Goal: Task Accomplishment & Management: Complete application form

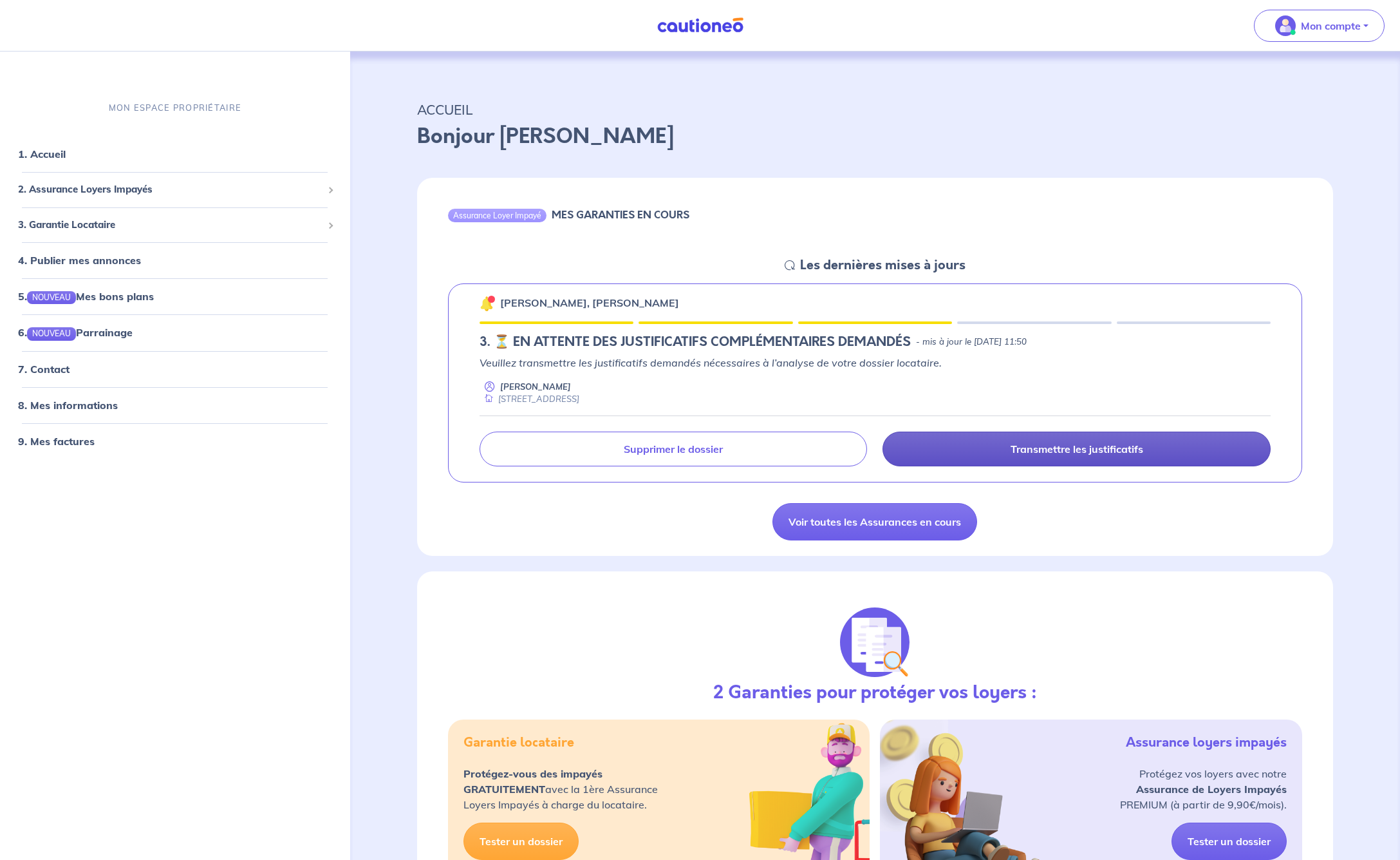
click at [1069, 445] on p "Transmettre les justificatifs" at bounding box center [1076, 449] width 132 height 13
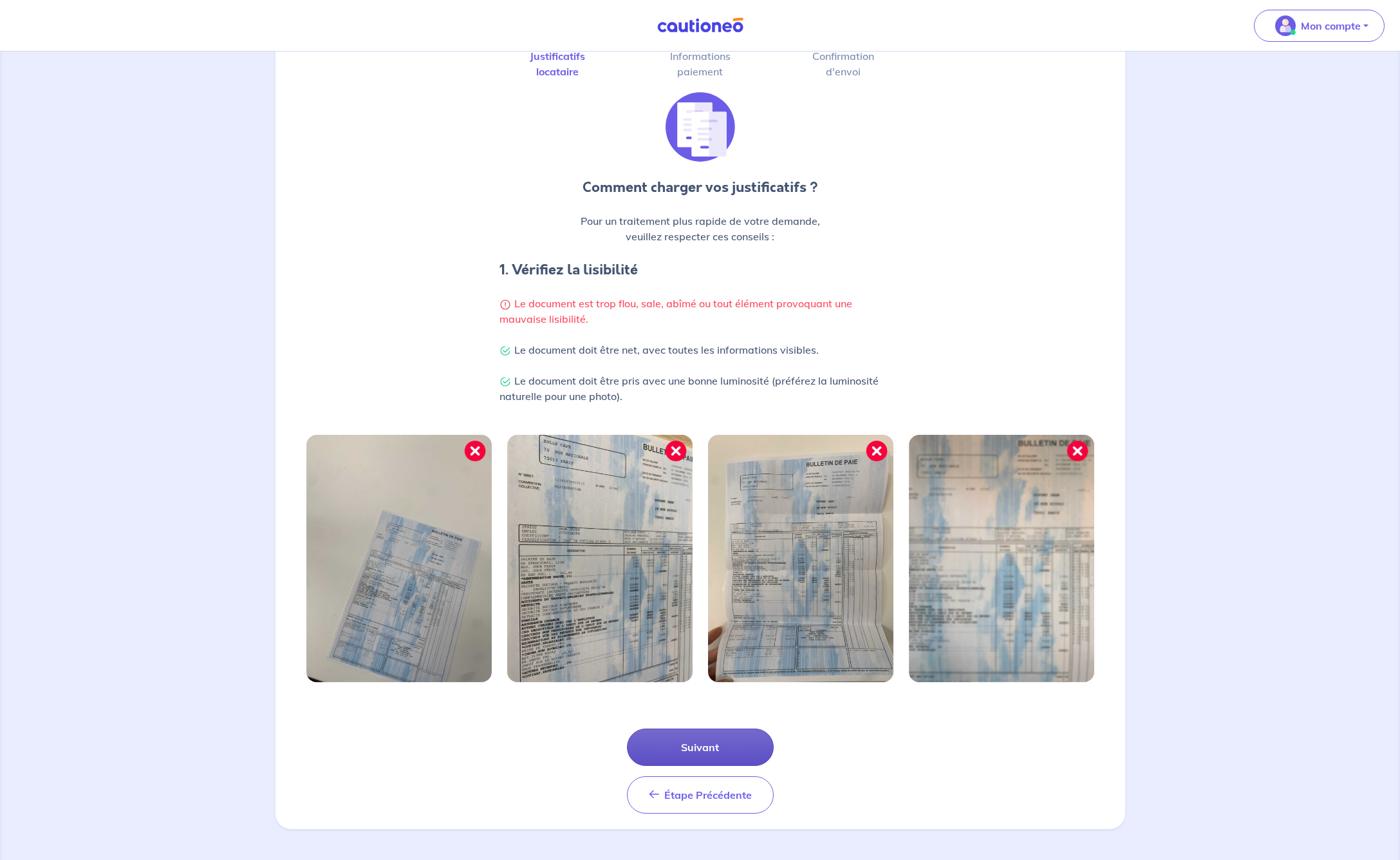
click at [722, 734] on button "Suivant" at bounding box center [701, 747] width 147 height 37
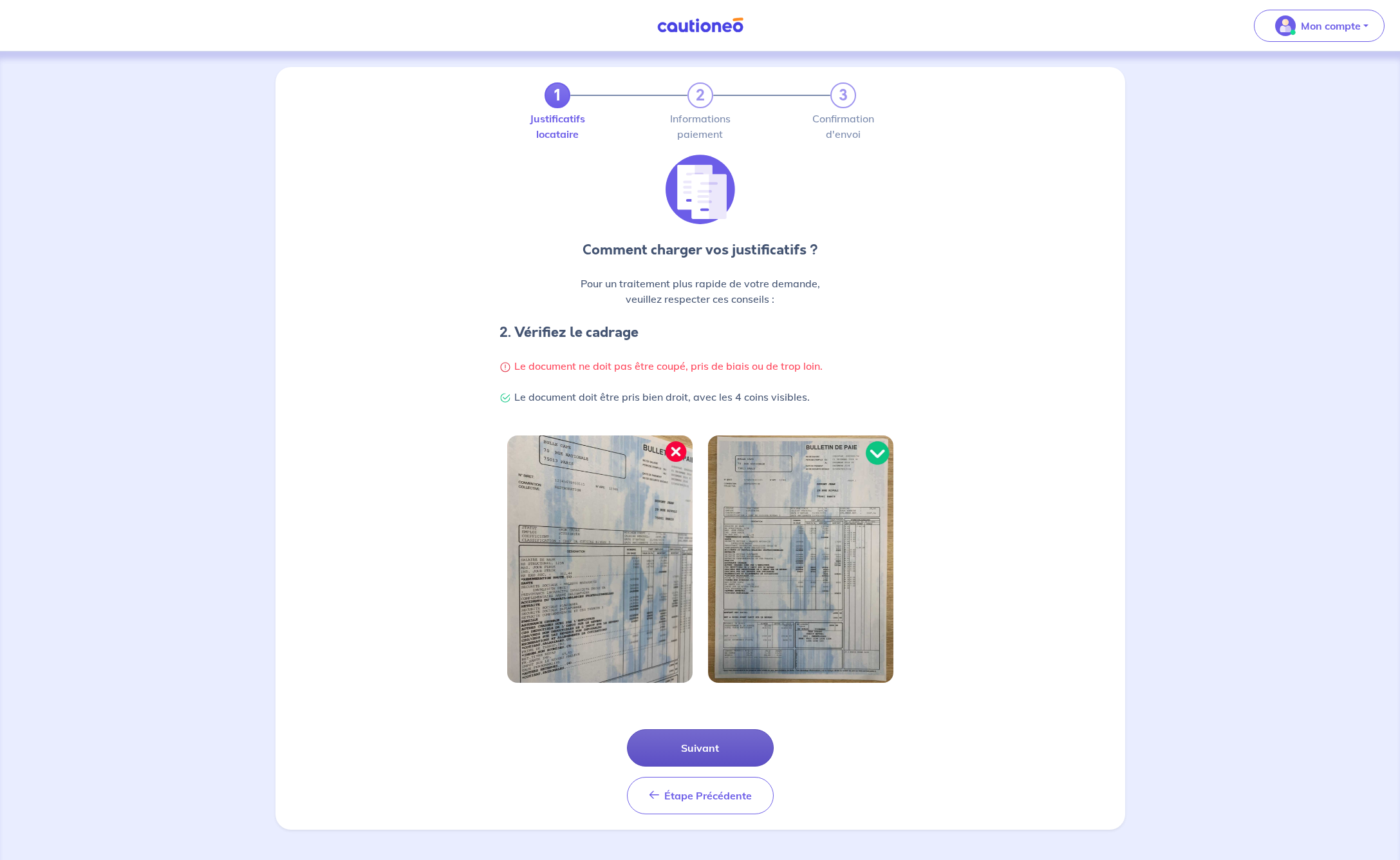
click at [705, 745] on button "Suivant" at bounding box center [701, 748] width 147 height 37
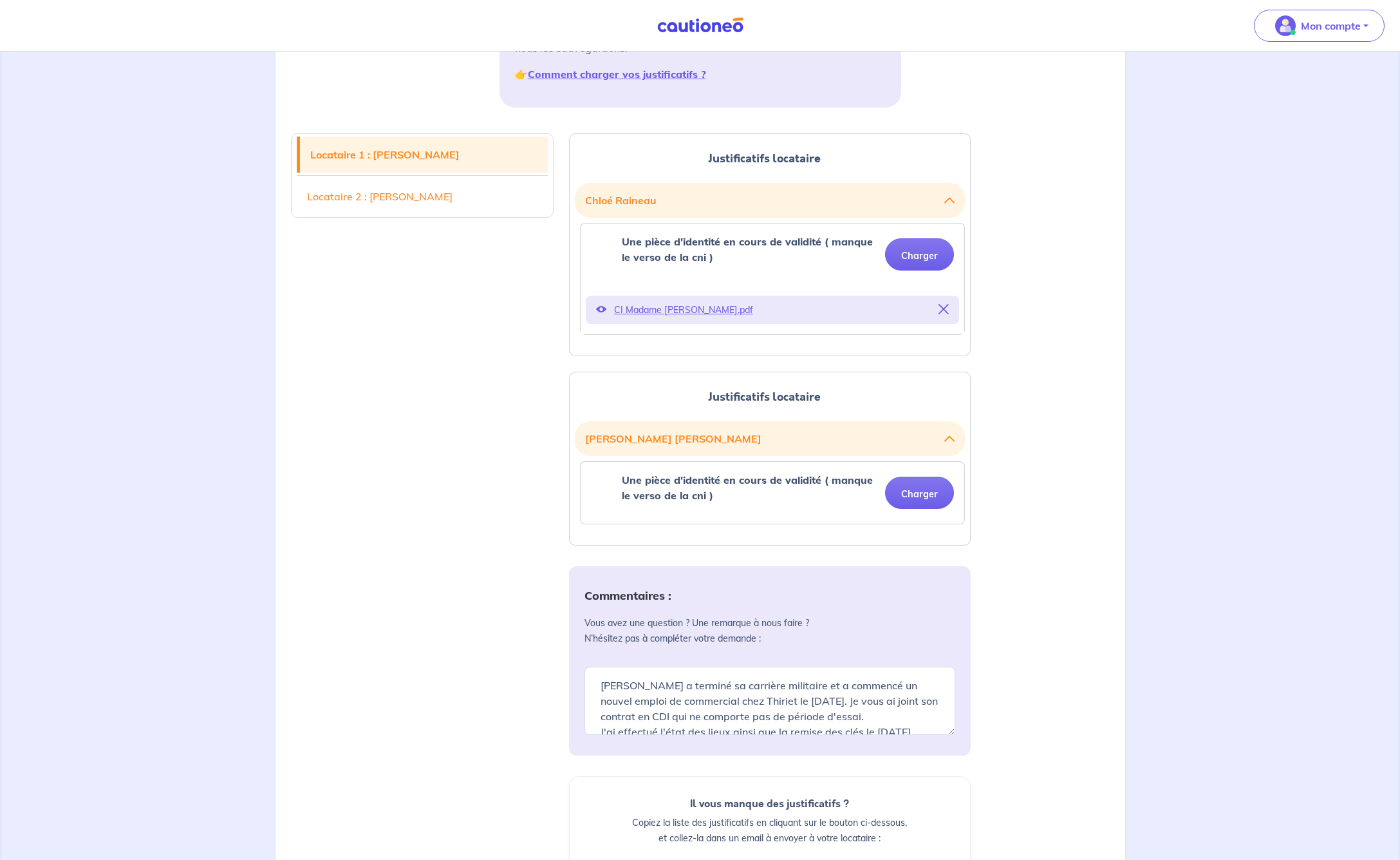
scroll to position [257, 0]
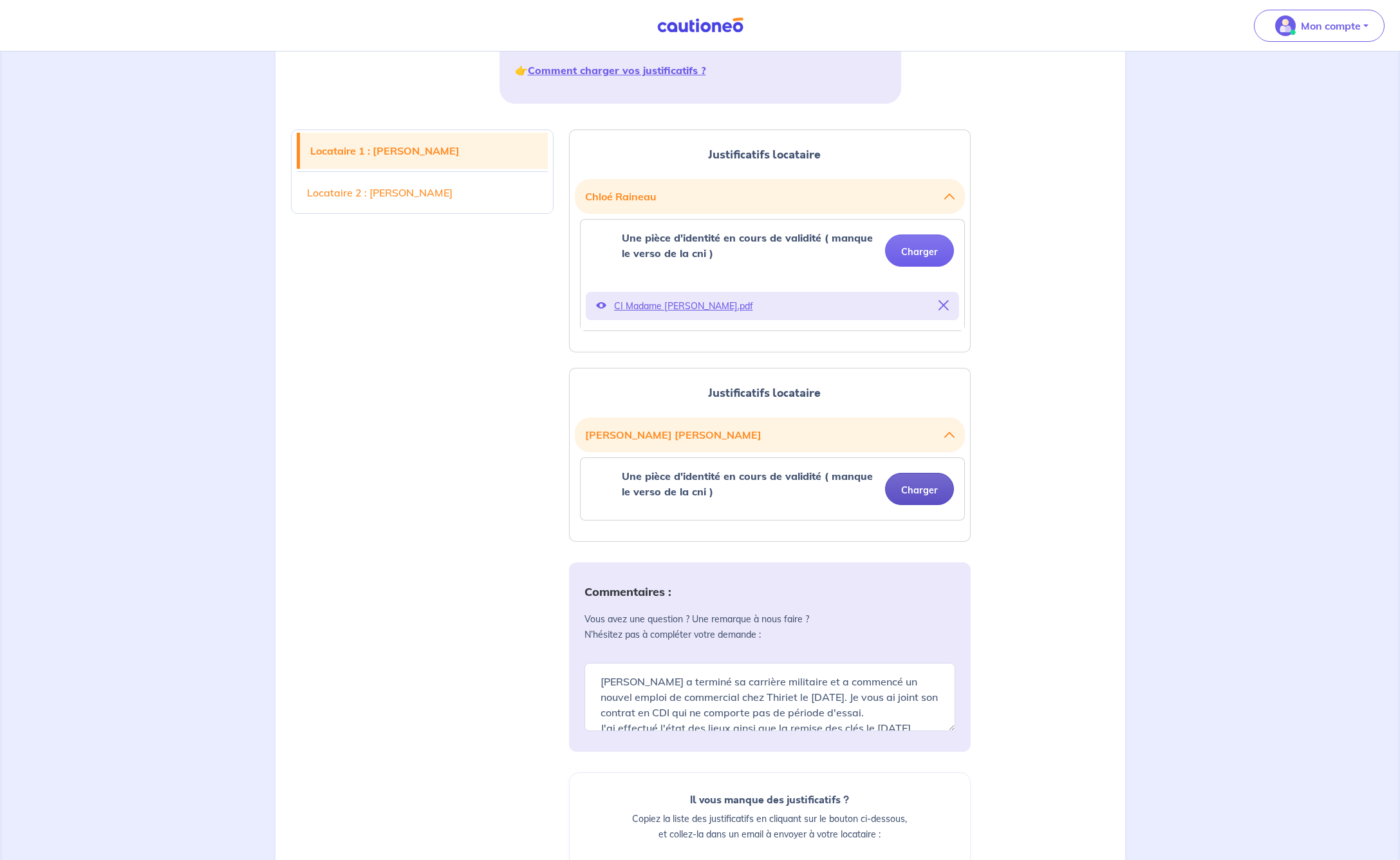
click at [925, 487] on button "Charger" at bounding box center [919, 489] width 69 height 33
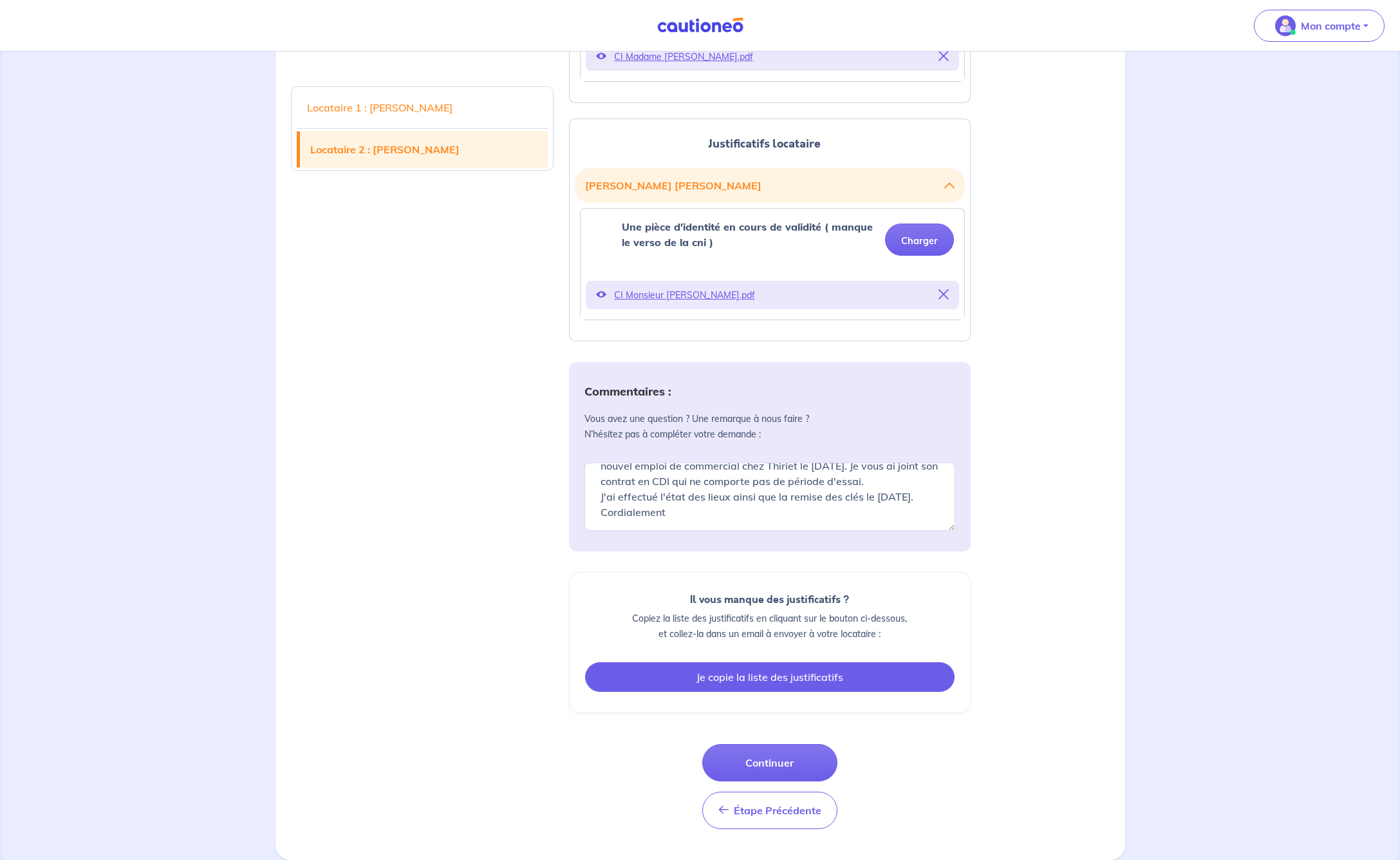
scroll to position [506, 0]
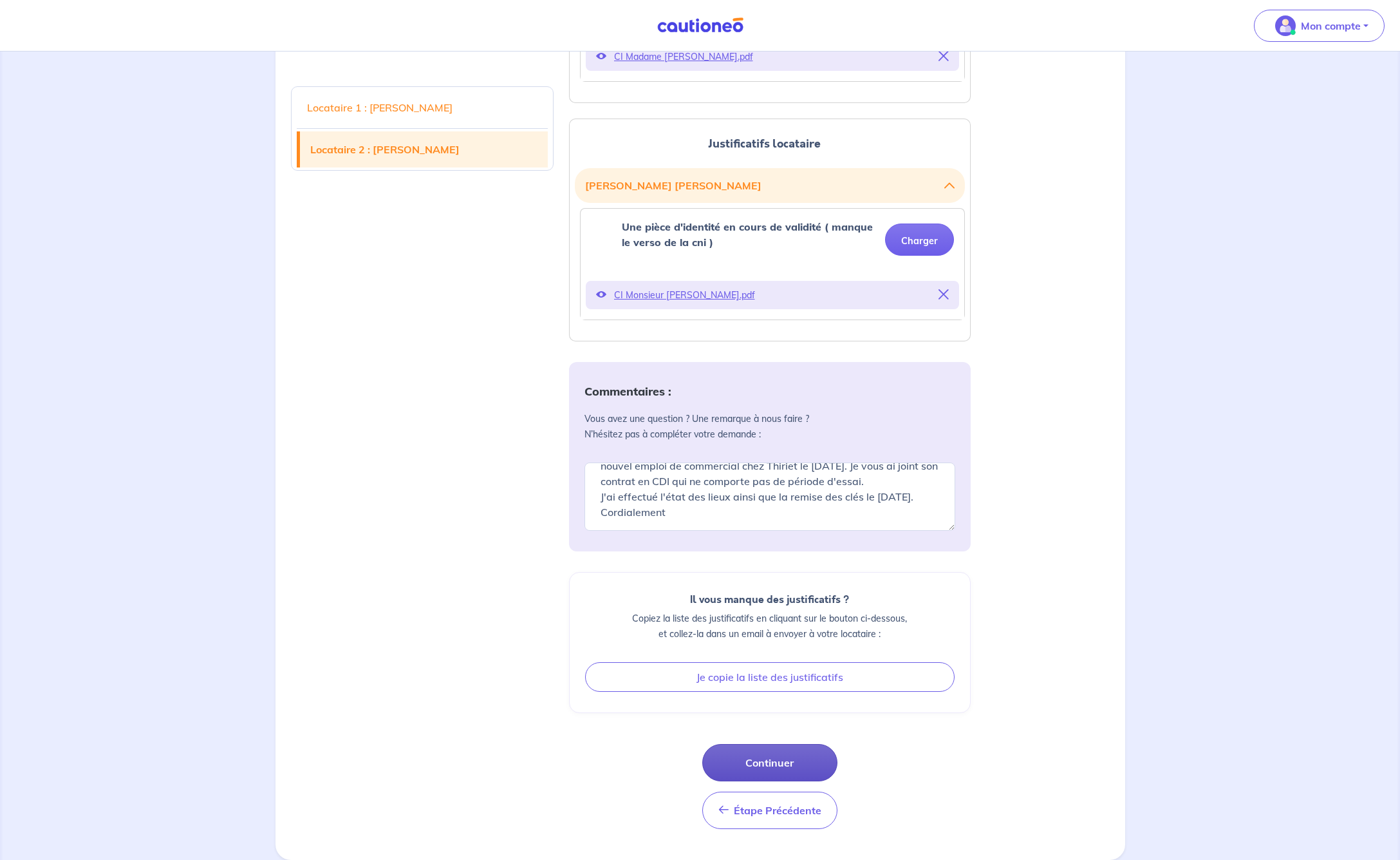
click at [777, 761] on button "Continuer" at bounding box center [770, 762] width 136 height 37
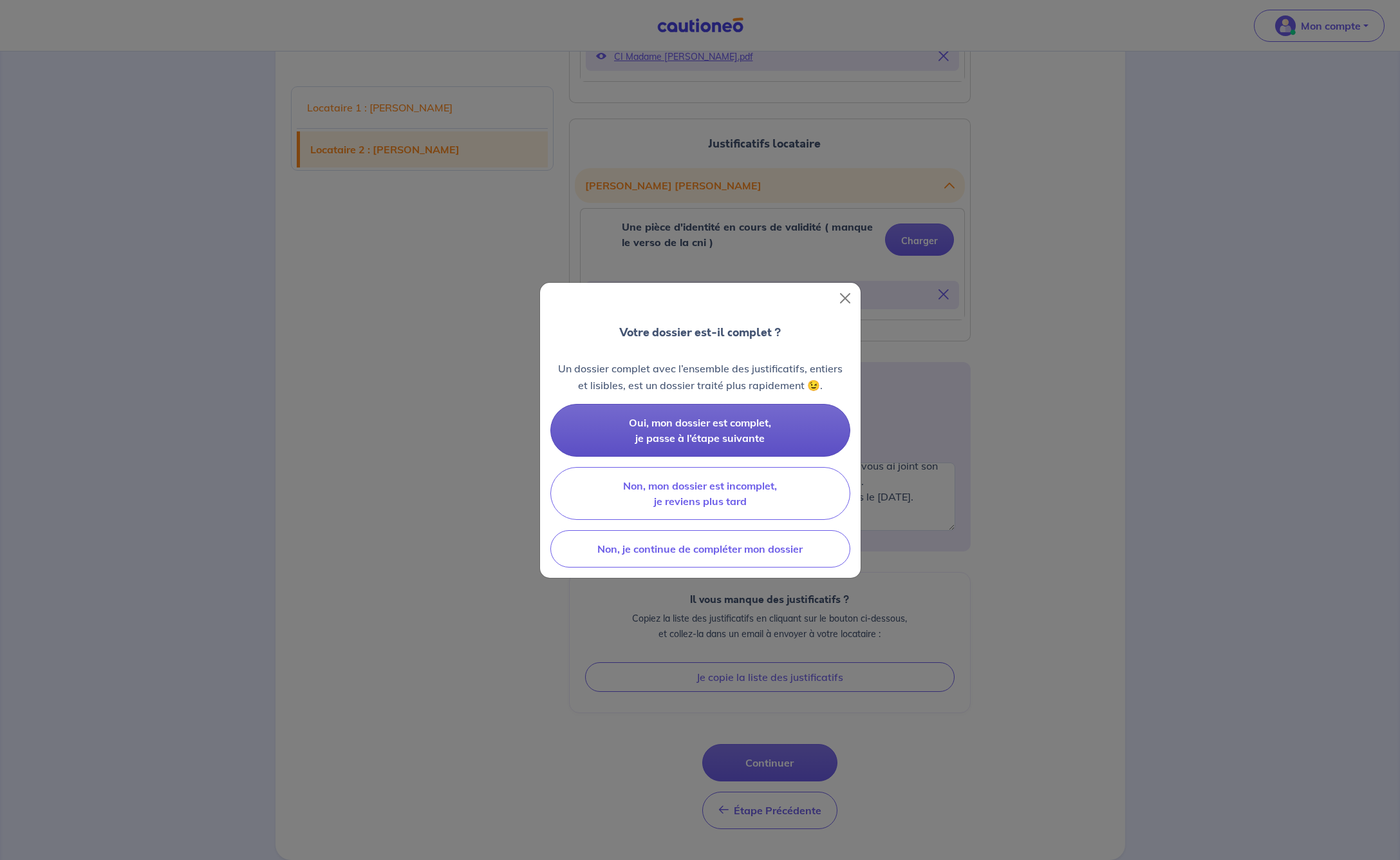
click at [695, 427] on span "Oui, mon dossier est complet, je passe à l’étape suivante" at bounding box center [700, 430] width 142 height 29
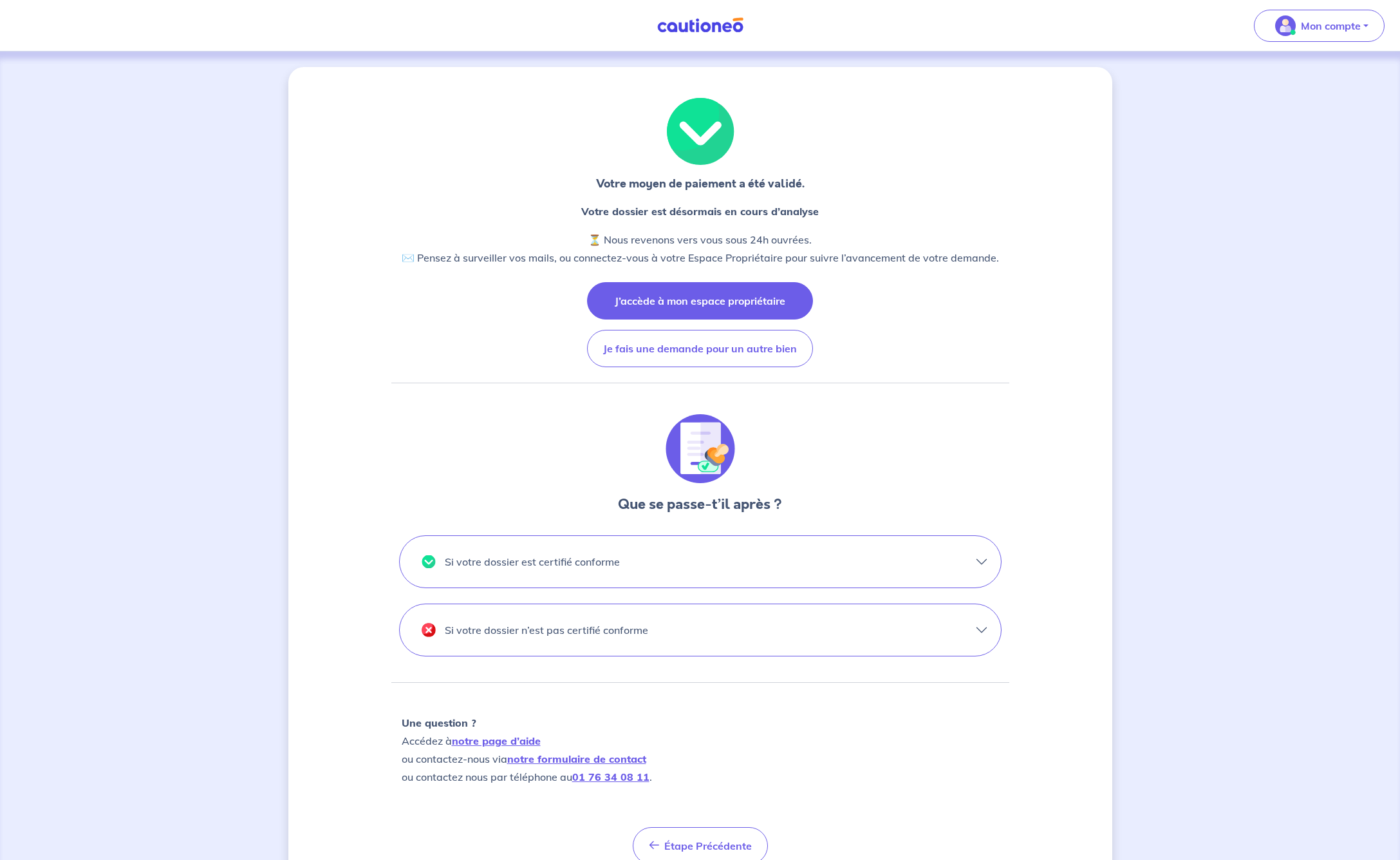
click at [692, 297] on button "J’accède à mon espace propriétaire" at bounding box center [700, 301] width 226 height 37
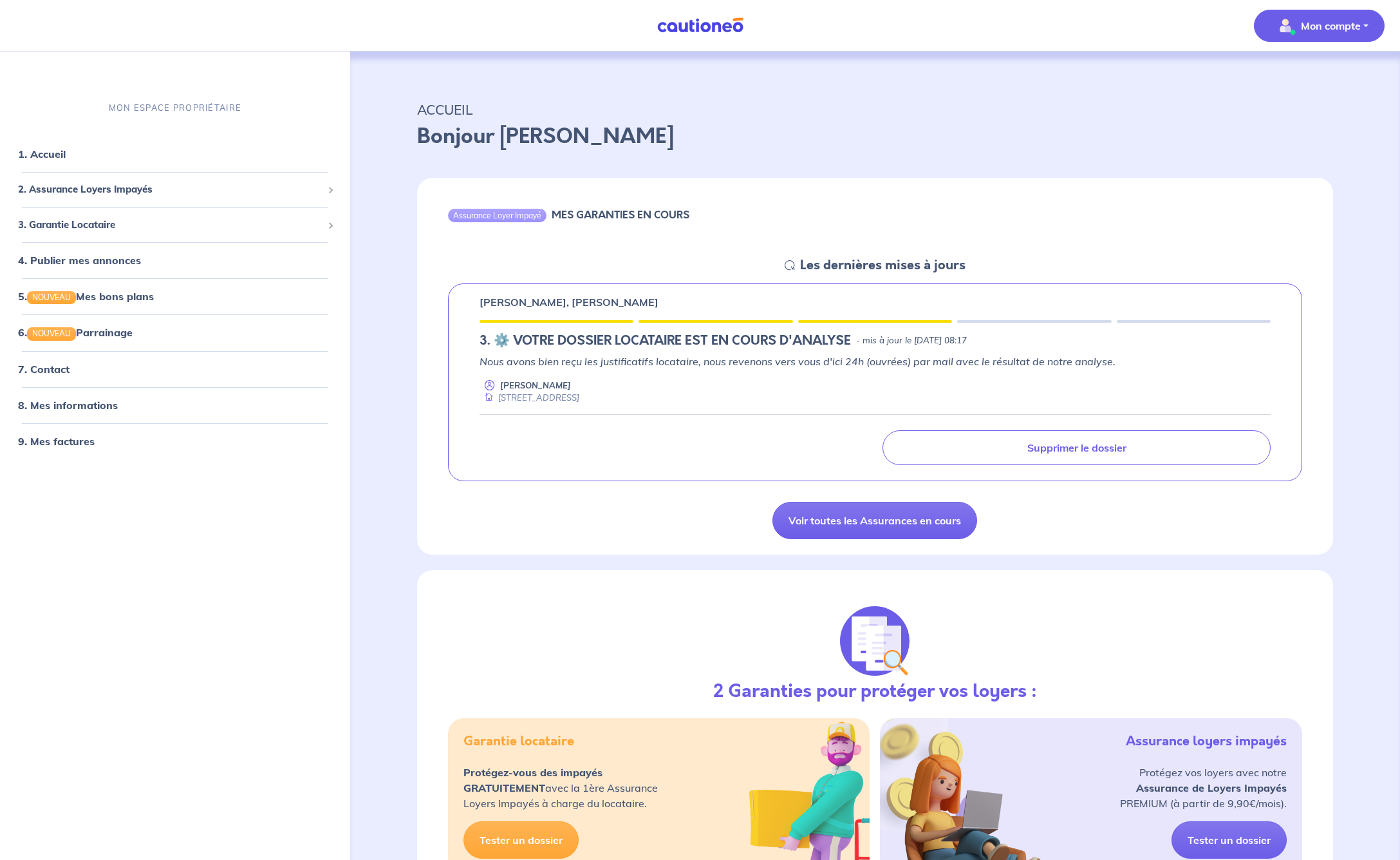
click at [1361, 25] on button "Mon compte" at bounding box center [1319, 26] width 131 height 33
click at [1312, 113] on link "Me déconnecter" at bounding box center [1306, 111] width 104 height 21
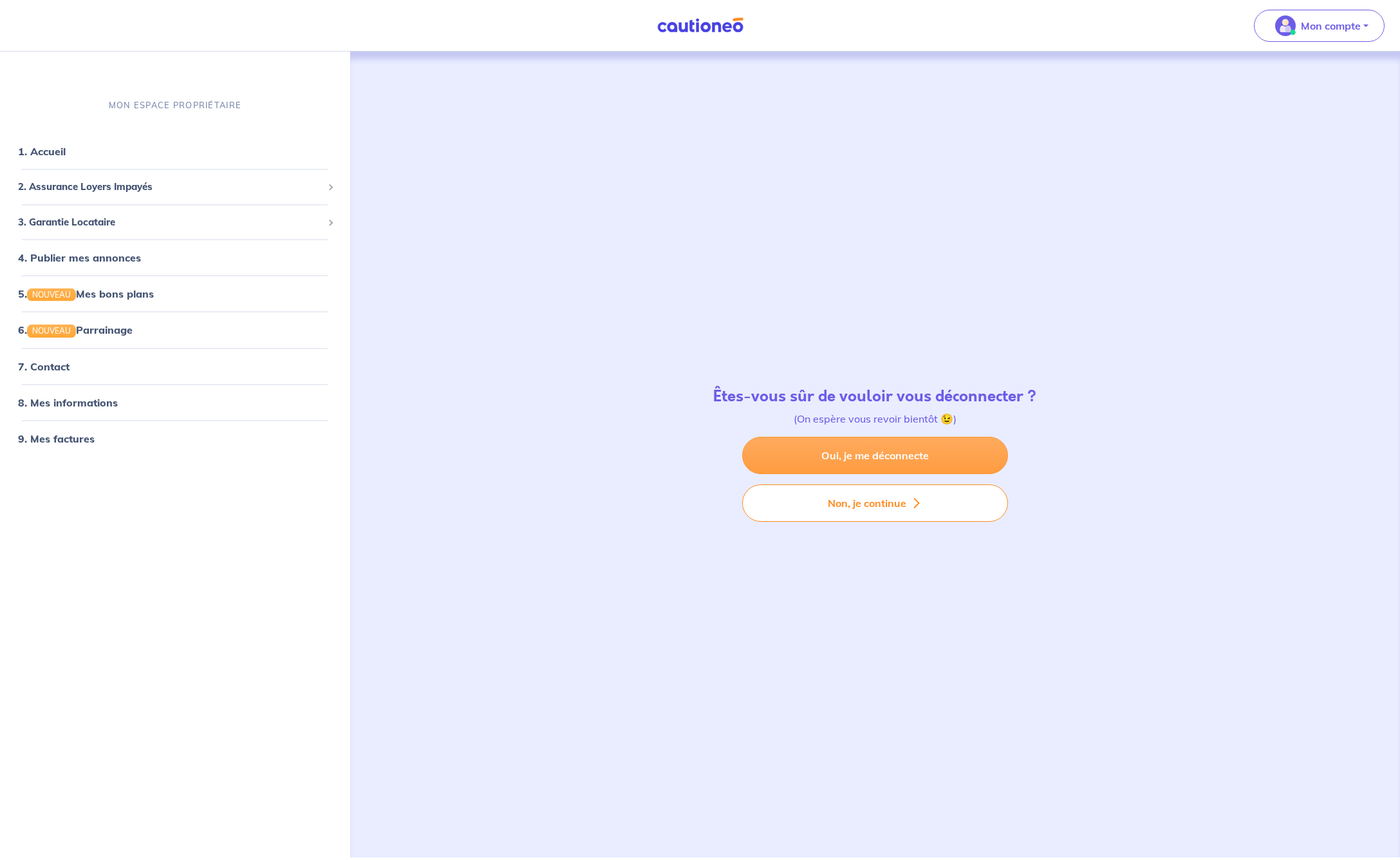
click at [856, 452] on link "Oui, je me déconnecte" at bounding box center [874, 456] width 266 height 37
